Goal: Task Accomplishment & Management: Use online tool/utility

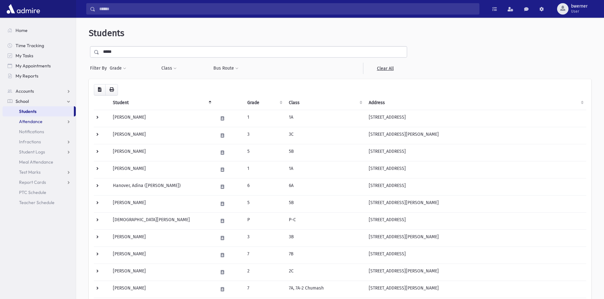
click at [37, 119] on span "Attendance" at bounding box center [30, 122] width 23 height 6
click at [30, 132] on span "Entry" at bounding box center [29, 132] width 11 height 6
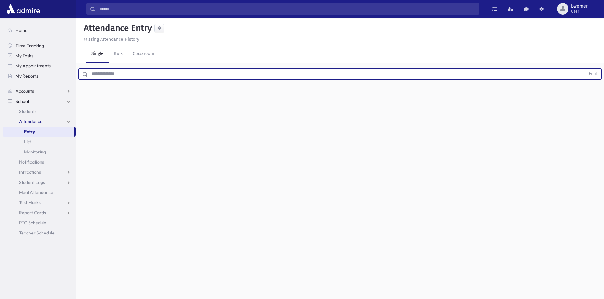
click at [121, 75] on input "text" at bounding box center [336, 73] width 497 height 11
click at [585, 69] on button "Find" at bounding box center [593, 74] width 16 height 11
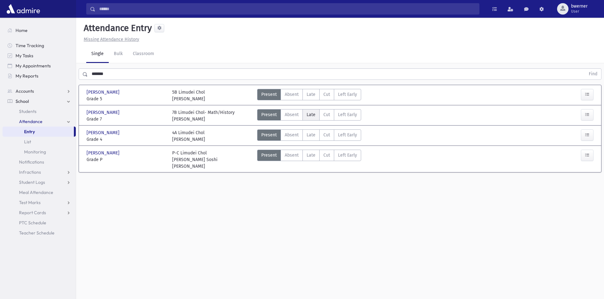
click at [312, 113] on span "Late" at bounding box center [310, 115] width 9 height 7
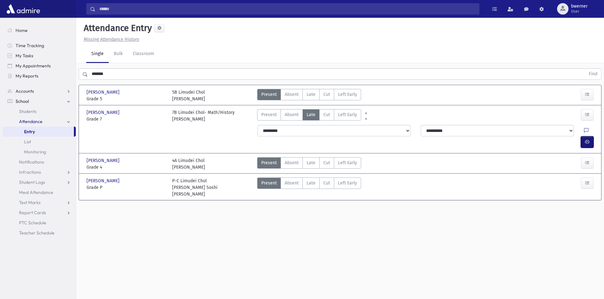
click at [589, 137] on button "button" at bounding box center [587, 142] width 13 height 11
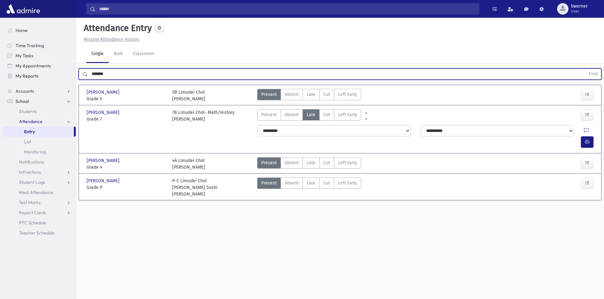
drag, startPoint x: 110, startPoint y: 73, endPoint x: 36, endPoint y: 73, distance: 74.2
click at [46, 78] on div "Search Results All Accounts" at bounding box center [302, 157] width 604 height 314
type input "*****"
click at [585, 69] on button "Find" at bounding box center [593, 74] width 16 height 11
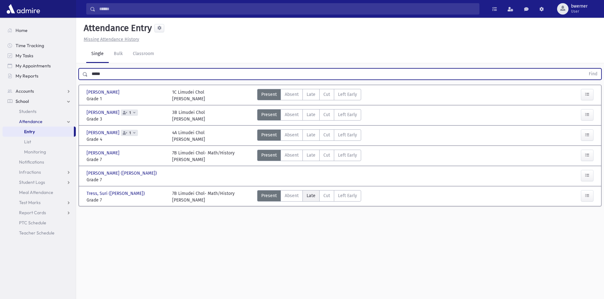
click at [310, 197] on span "Late" at bounding box center [310, 196] width 9 height 7
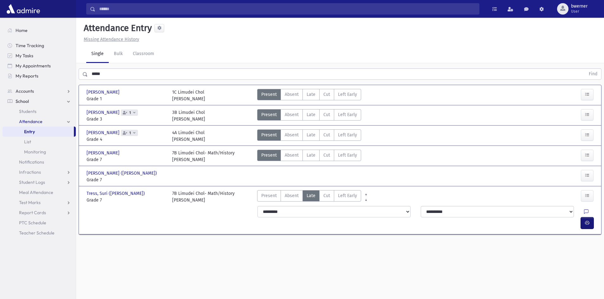
click at [588, 221] on icon "button" at bounding box center [587, 223] width 4 height 5
